Goal: Transaction & Acquisition: Purchase product/service

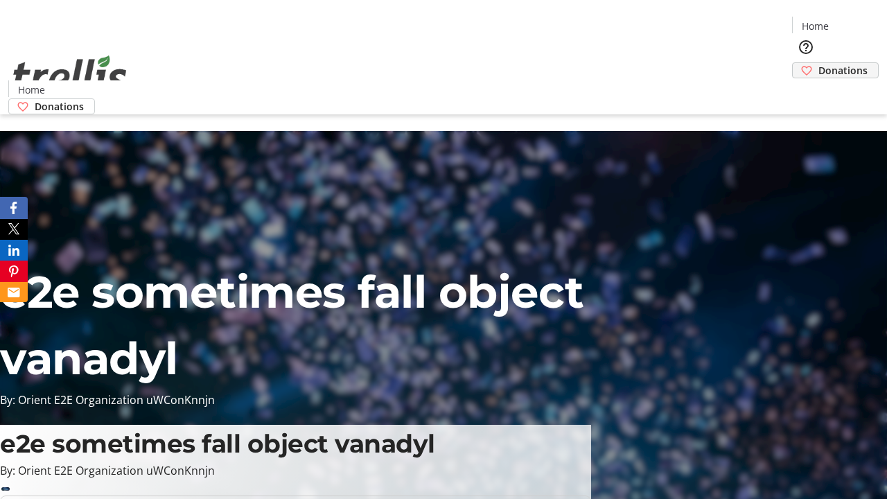
click at [818, 63] on span "Donations" at bounding box center [842, 70] width 49 height 15
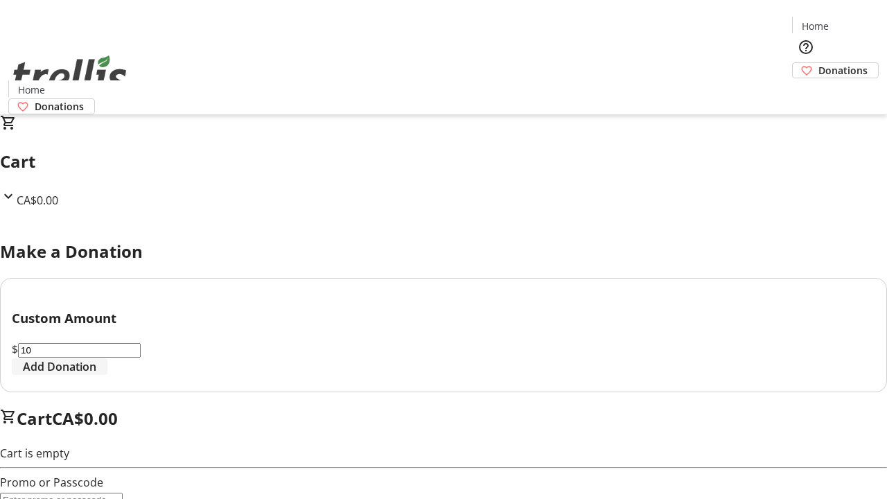
click at [96, 375] on span "Add Donation" at bounding box center [59, 366] width 73 height 17
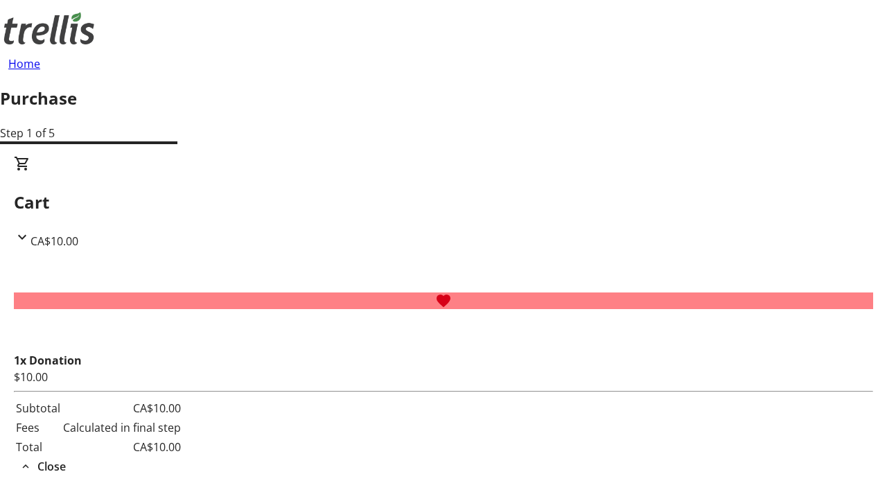
select select "CA"
type input "[PERSON_NAME][EMAIL_ADDRESS][DOMAIN_NAME]"
type input "[PERSON_NAME]"
type input "[STREET_ADDRESS][PERSON_NAME]"
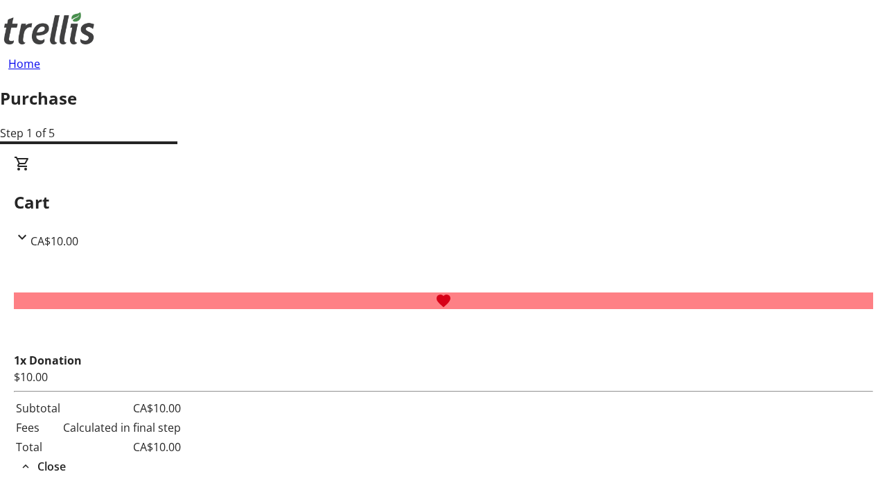
type input "Kelowna"
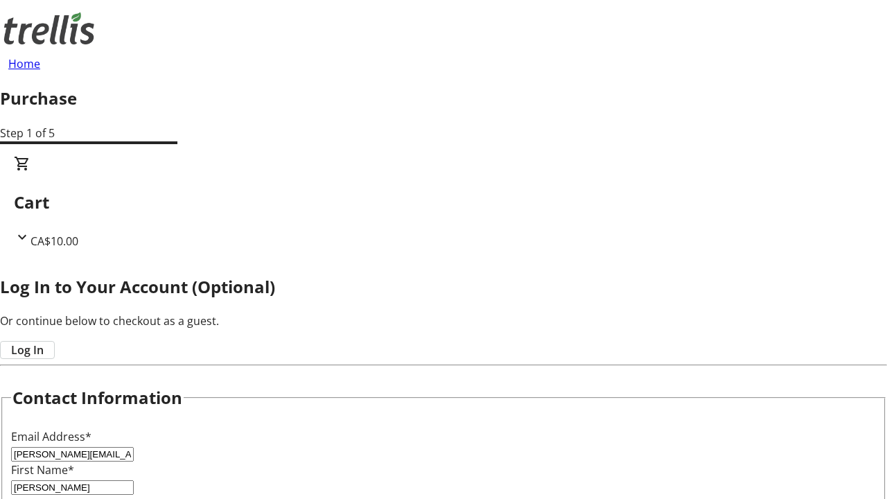
select select "BC"
type input "Kelowna"
type input "V1Y 0C2"
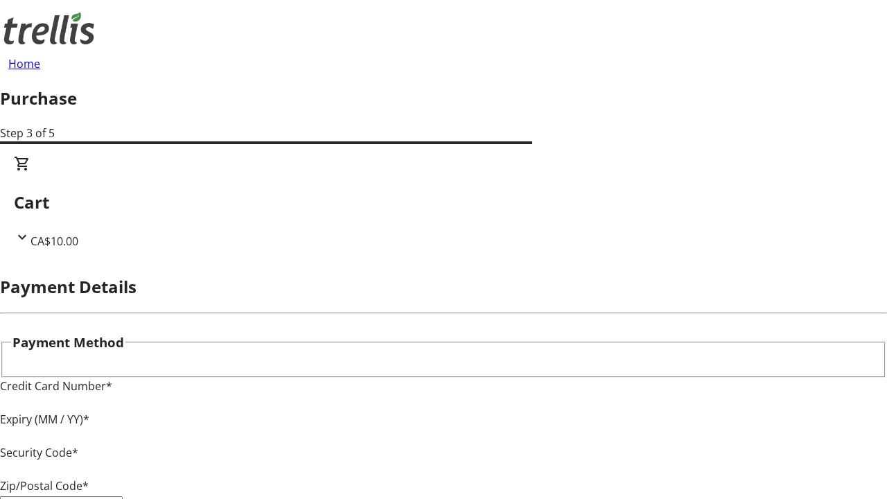
type input "V1Y 0C2"
